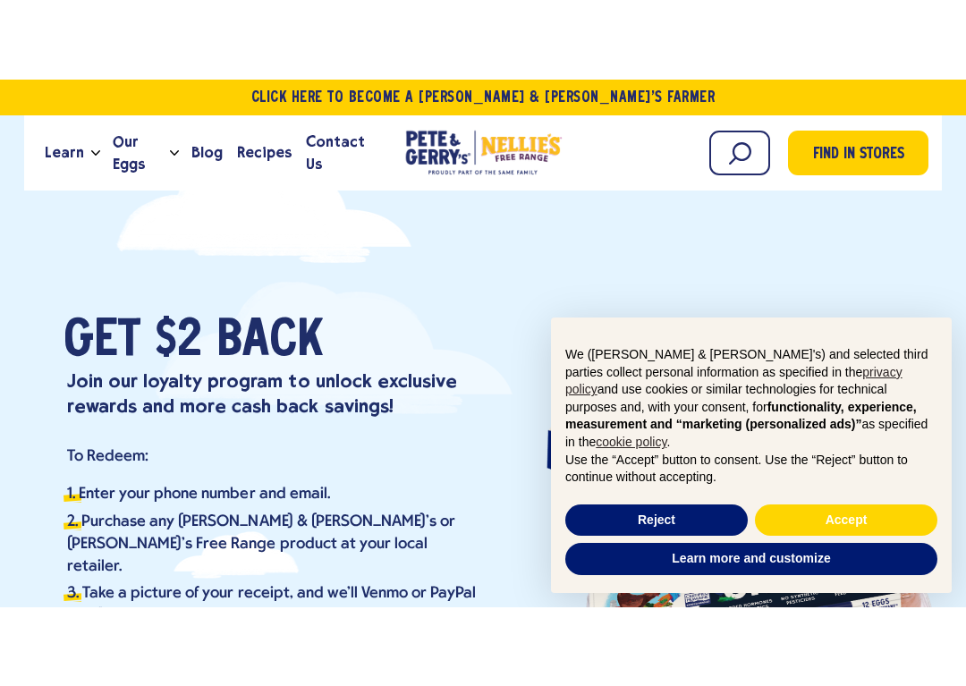
scroll to position [8, 0]
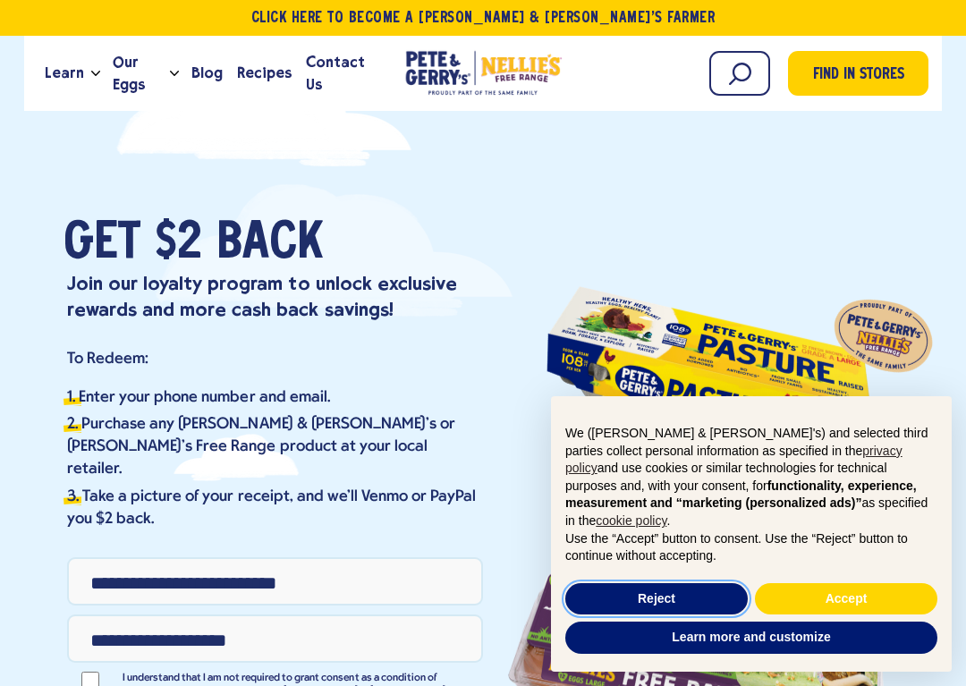
click at [682, 527] on button "Reject" at bounding box center [656, 599] width 182 height 32
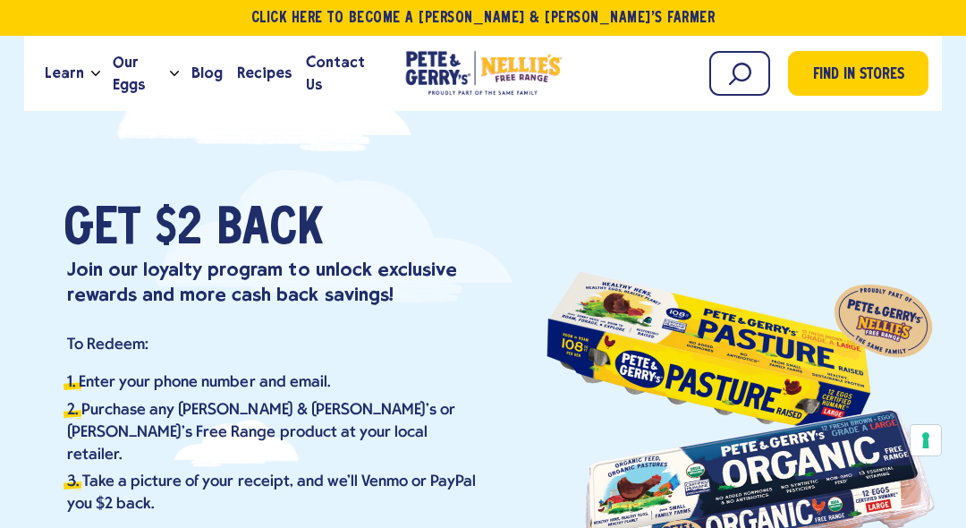
scroll to position [0, 0]
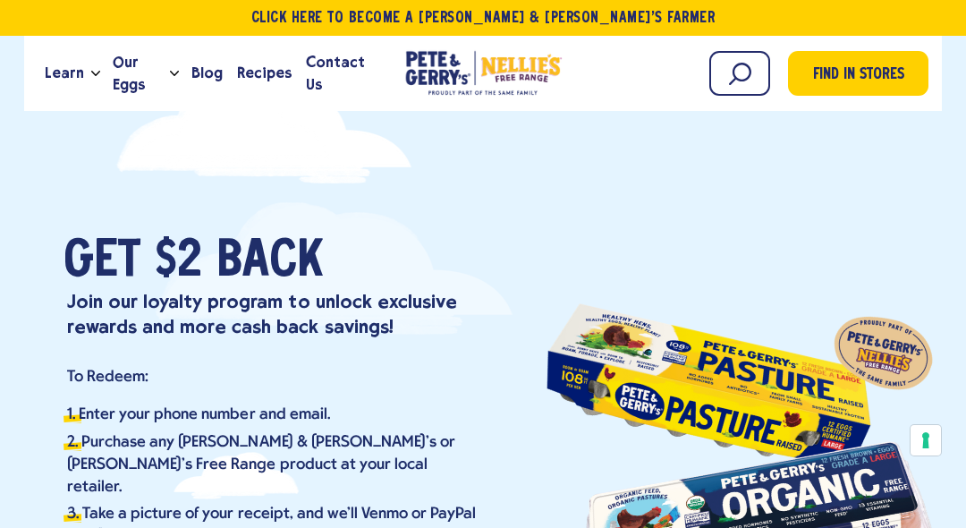
click at [163, 78] on span "Our Eggs" at bounding box center [138, 73] width 50 height 45
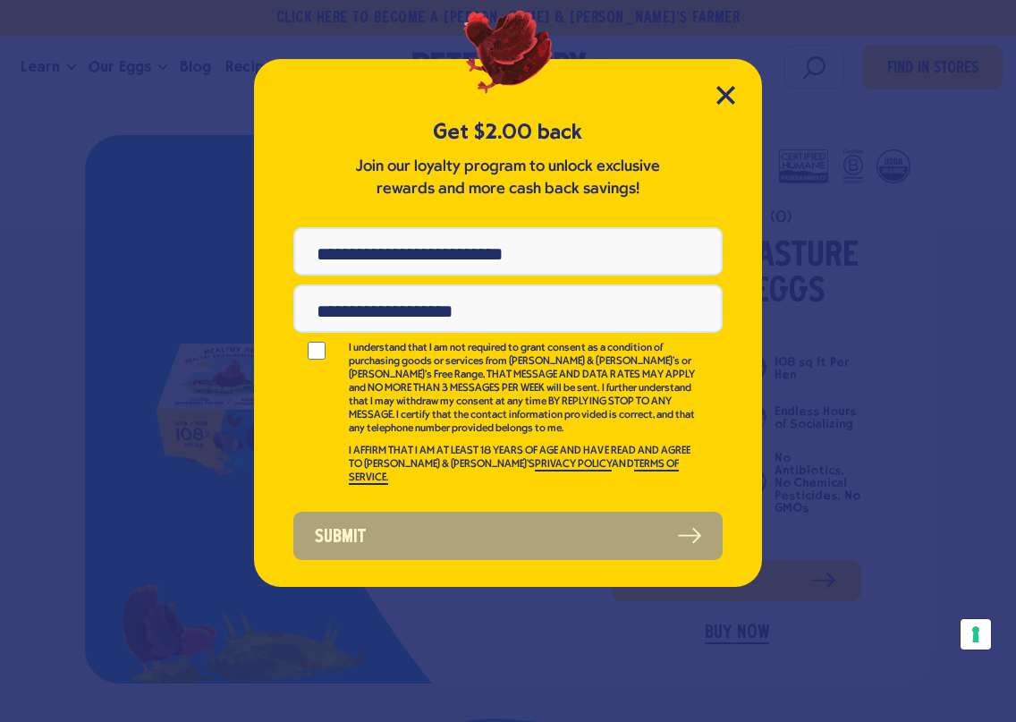
click at [730, 96] on icon "Close Modal" at bounding box center [725, 95] width 19 height 19
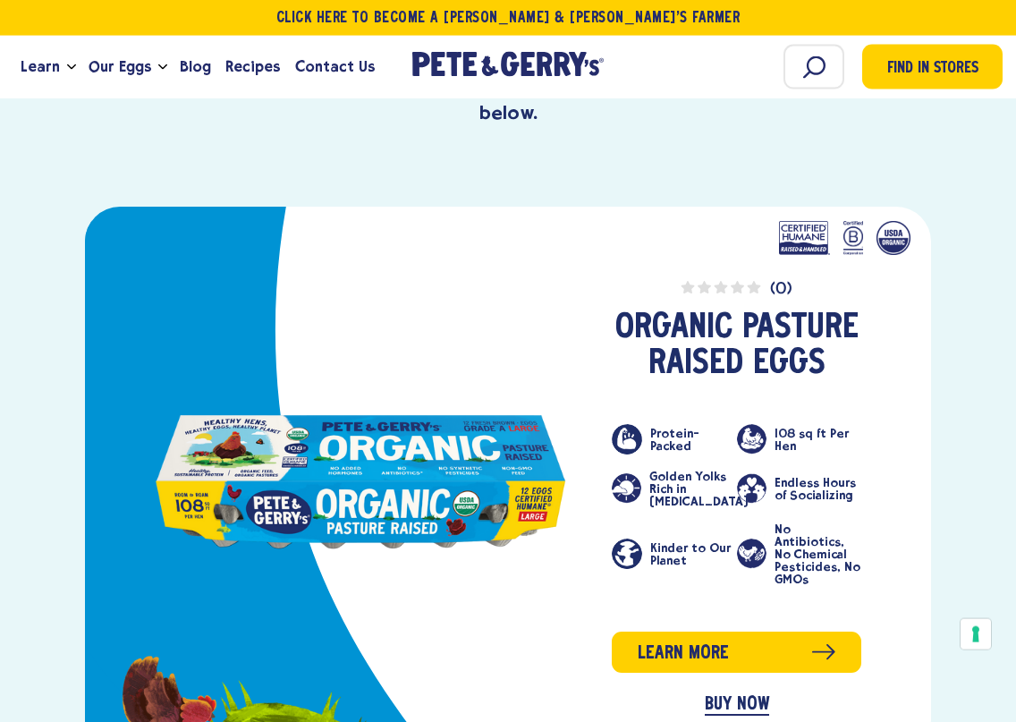
scroll to position [730, 0]
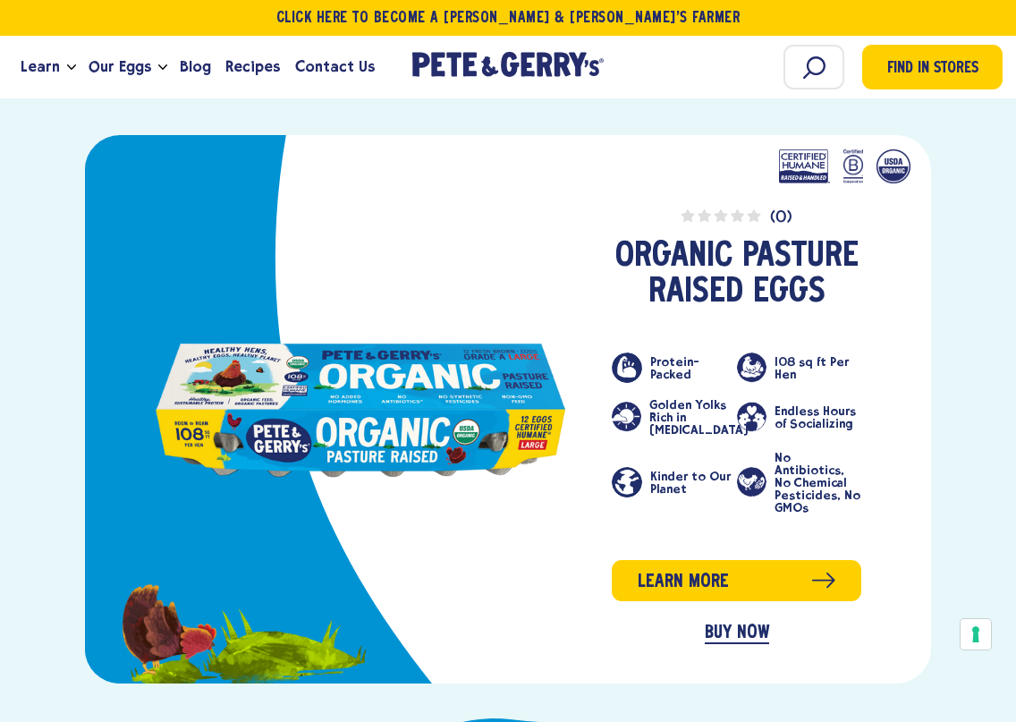
click at [767, 555] on link "BUY NOW" at bounding box center [737, 633] width 64 height 21
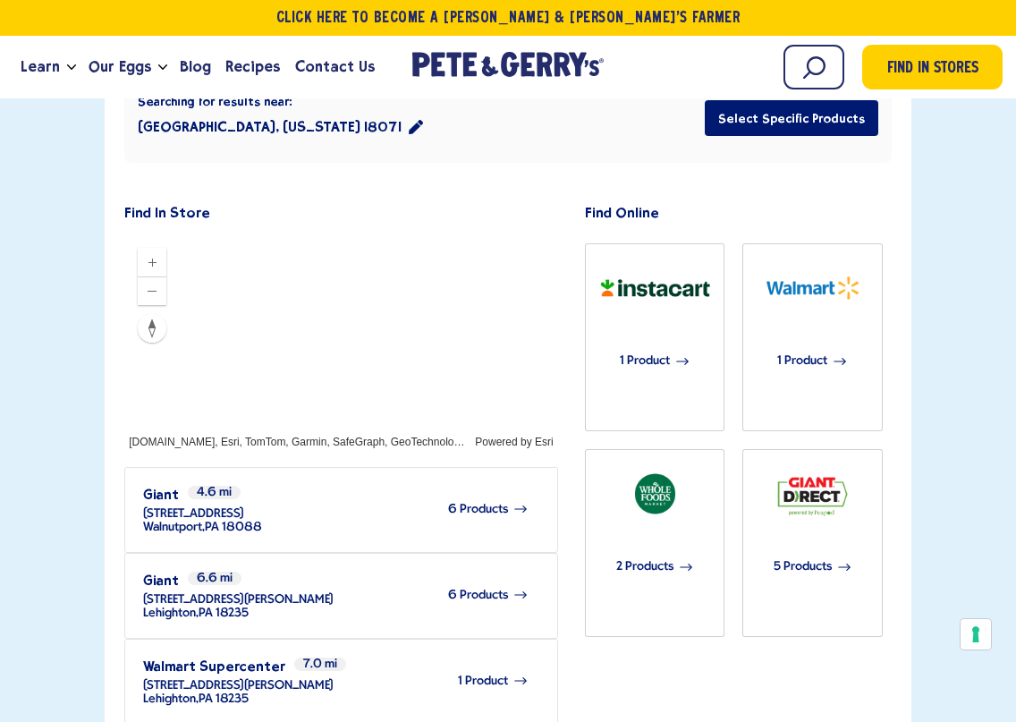
scroll to position [445, 0]
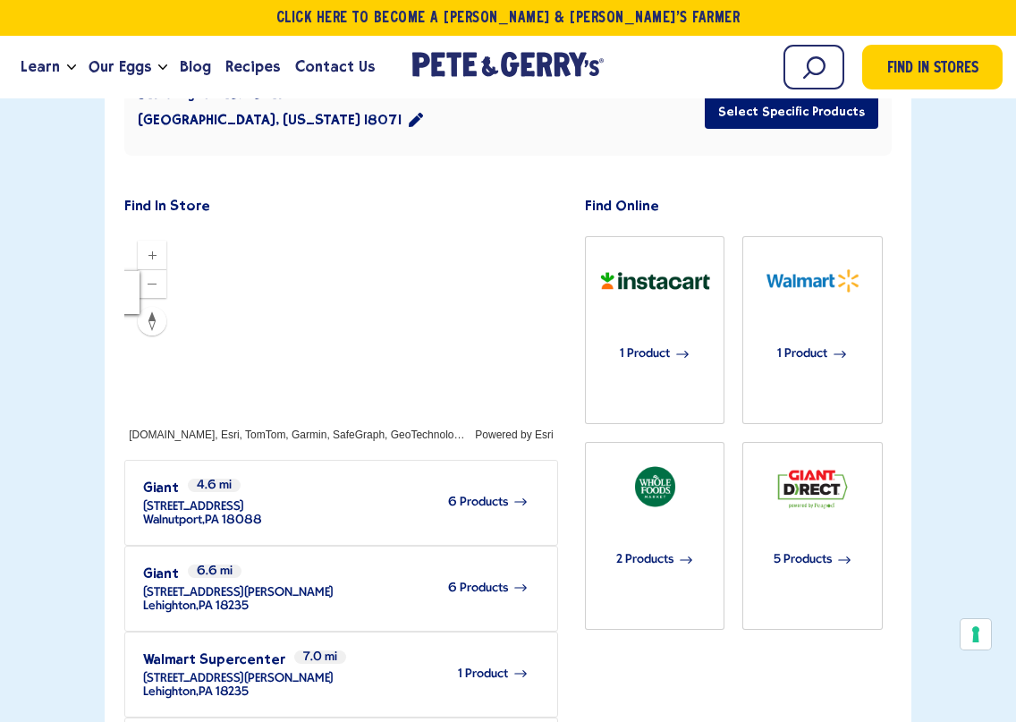
click at [498, 555] on span "6 Products" at bounding box center [478, 587] width 60 height 13
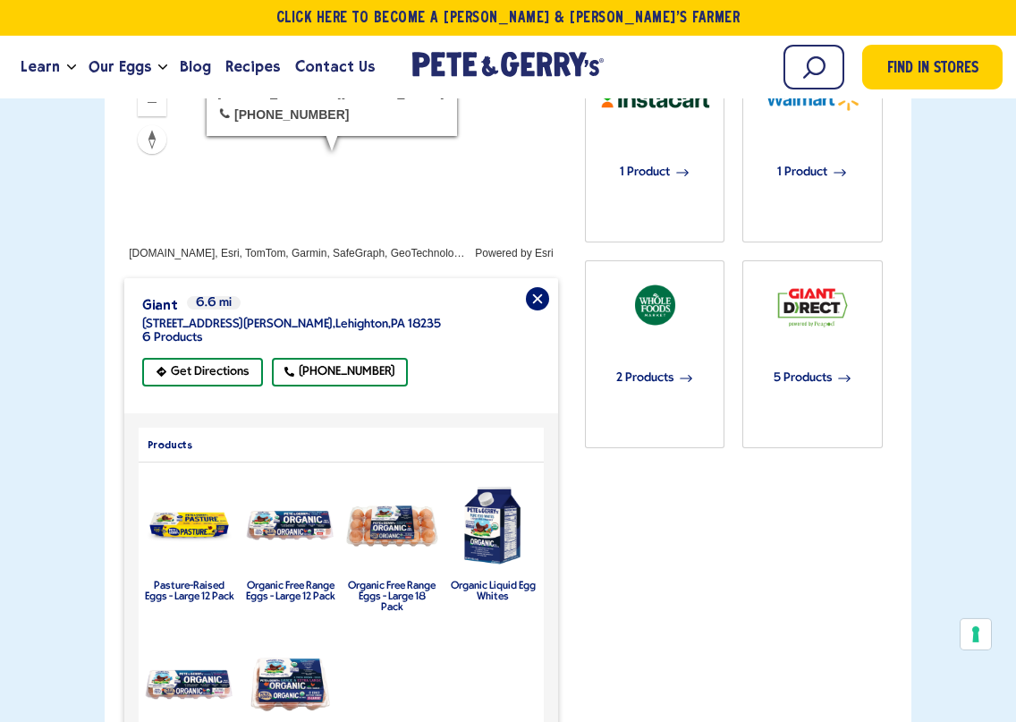
scroll to position [649, 0]
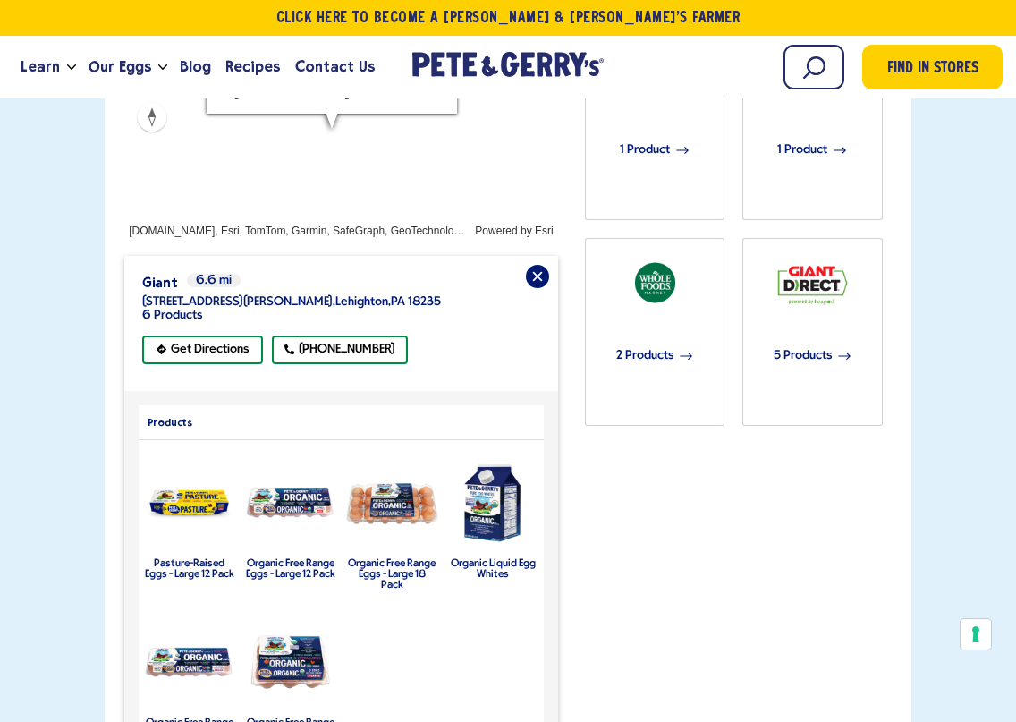
click at [174, 555] on label "Pasture-Raised Eggs - Large 12 Pack" at bounding box center [189, 568] width 89 height 21
click at [162, 477] on img "product" at bounding box center [189, 504] width 94 height 54
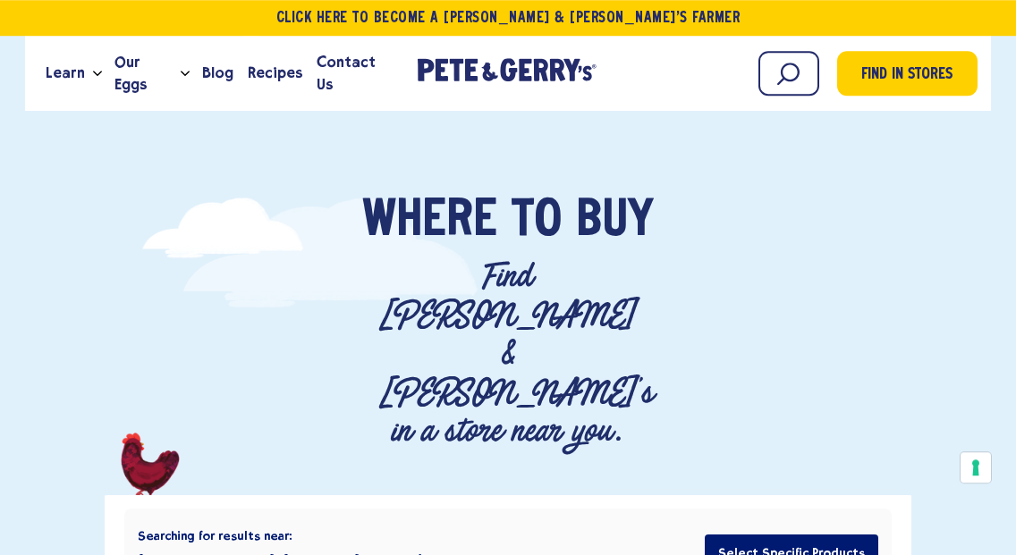
scroll to position [0, 0]
